Goal: Navigation & Orientation: Go to known website

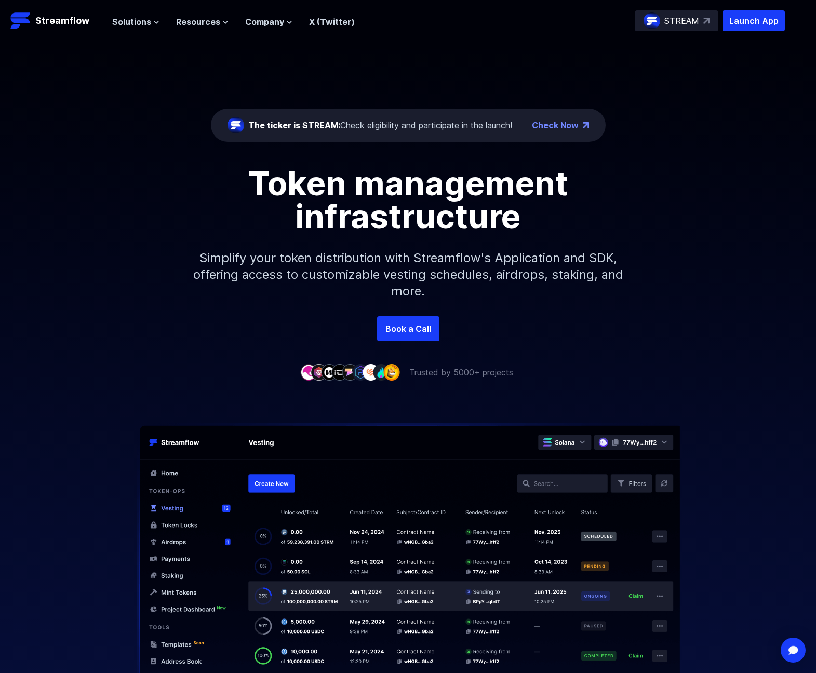
click at [138, 28] on div "Solutions Overview Streamflow features an all-in-one token distribution platfor…" at bounding box center [233, 20] width 243 height 21
click at [141, 20] on span "Solutions" at bounding box center [131, 22] width 39 height 12
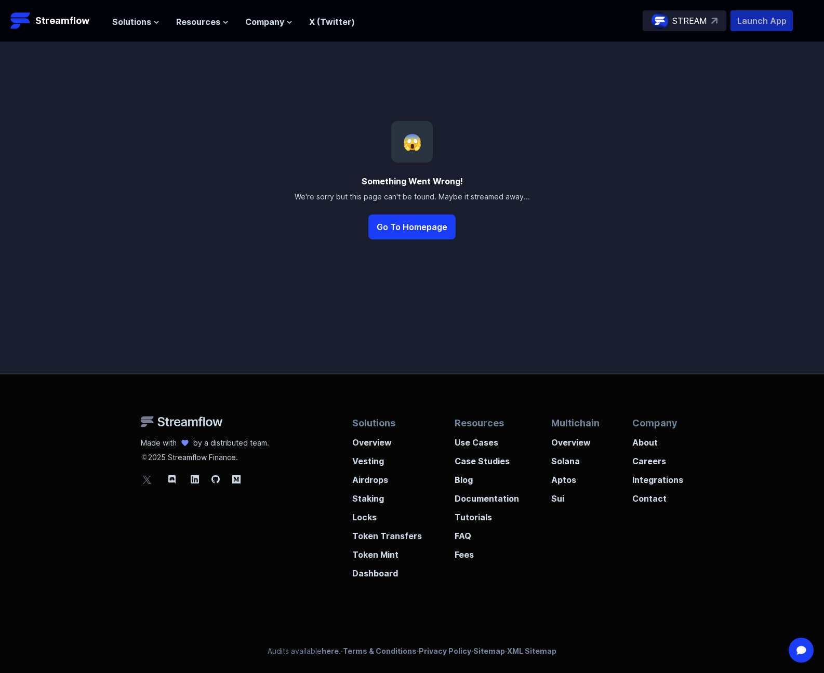
click at [747, 22] on p "Launch App" at bounding box center [762, 20] width 62 height 21
